Goal: Navigation & Orientation: Go to known website

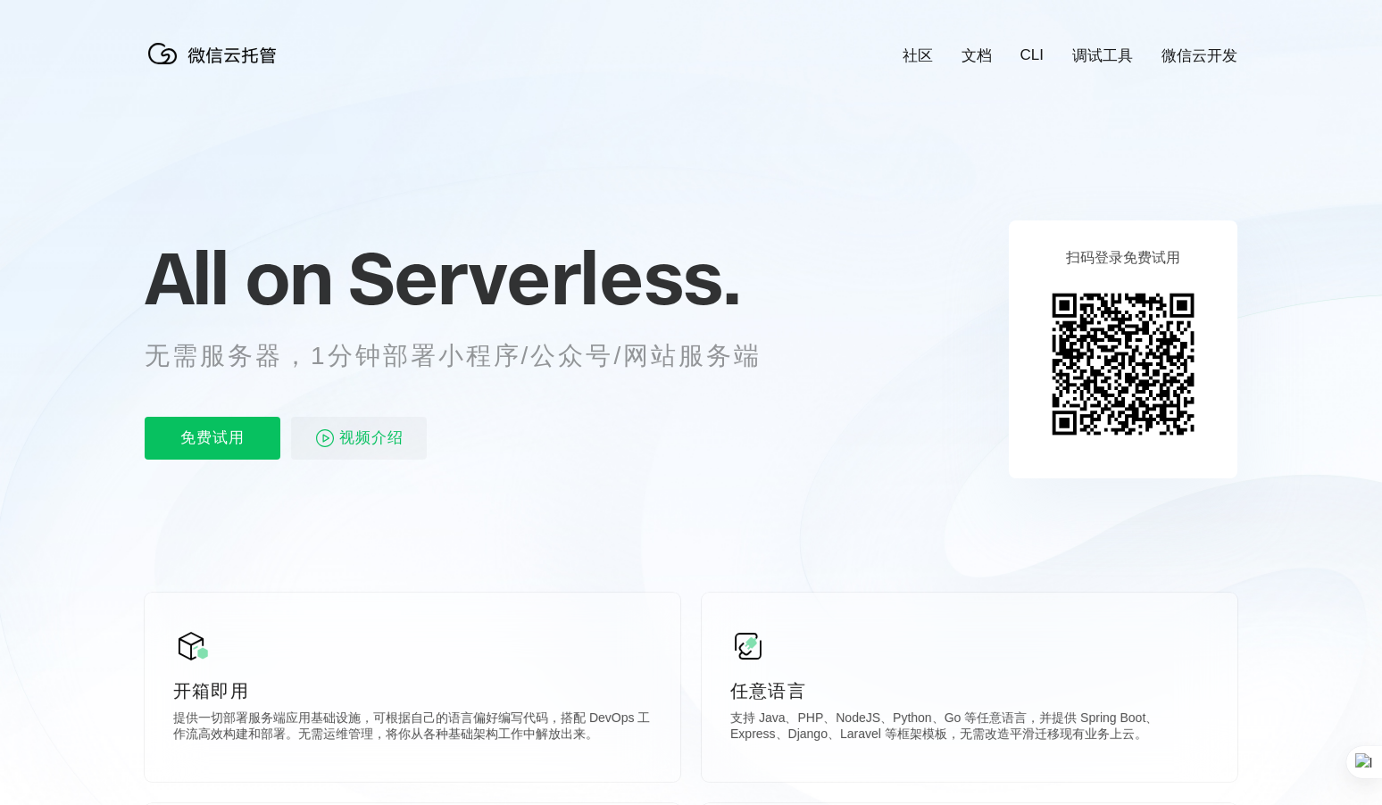
scroll to position [0, 3174]
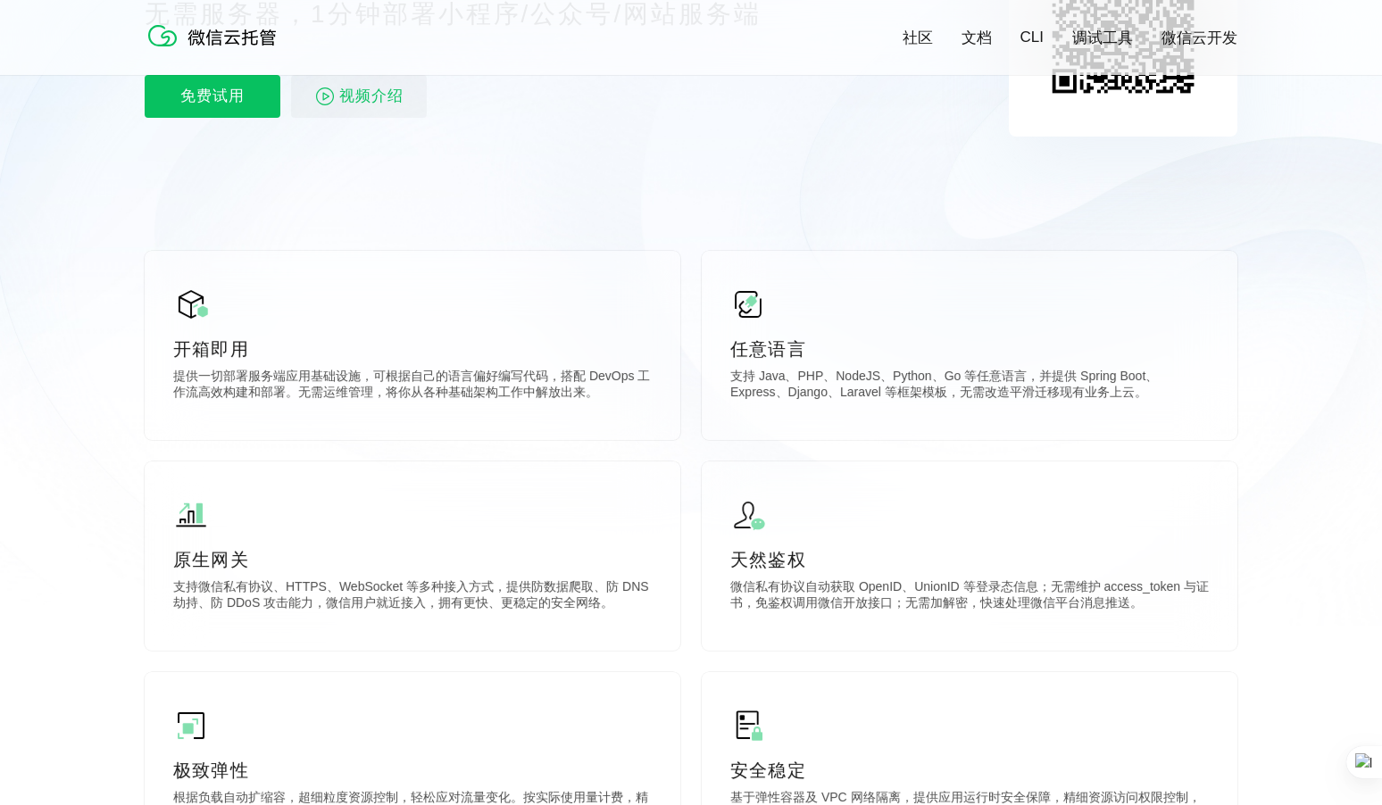
scroll to position [99, 0]
